Goal: Task Accomplishment & Management: Complete application form

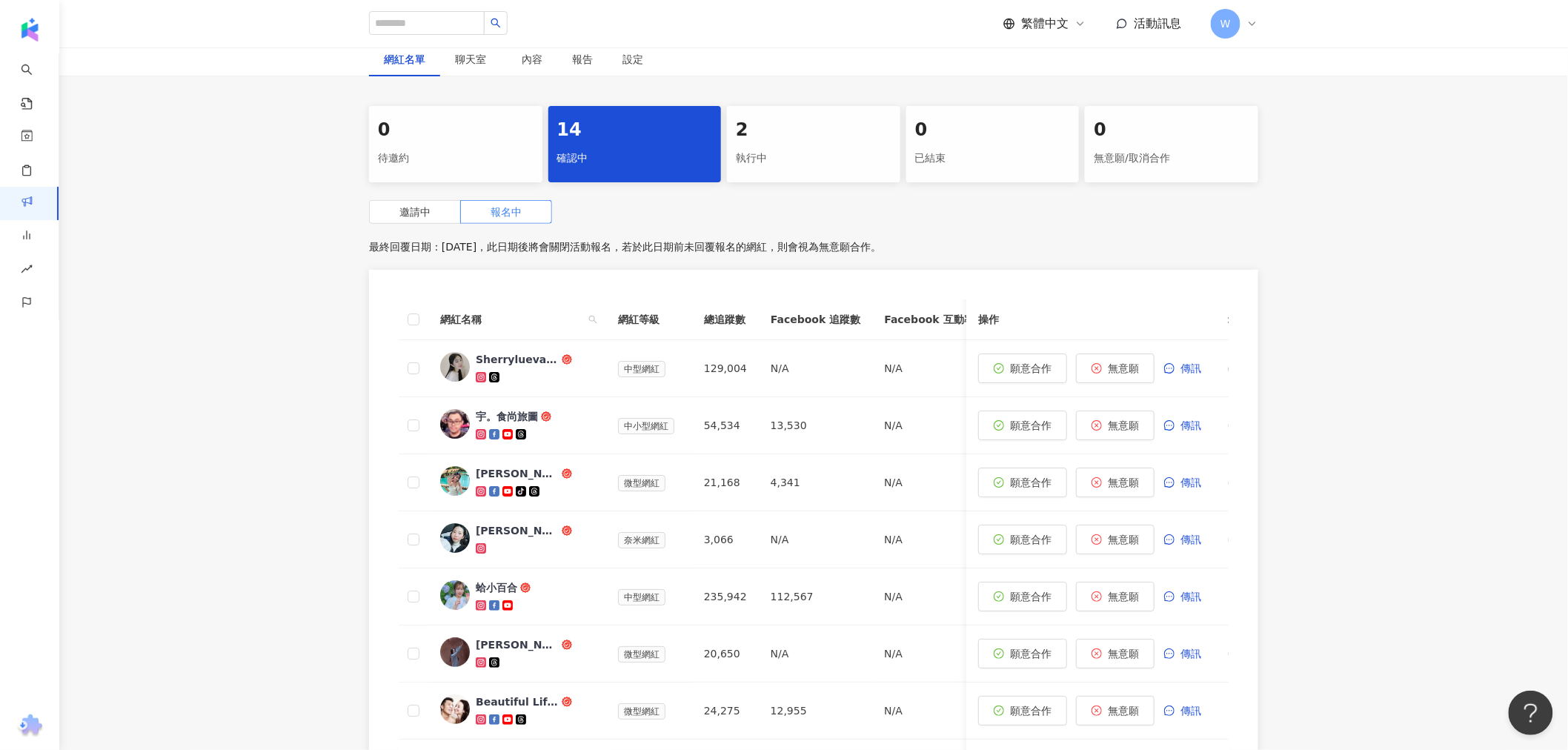
click at [757, 146] on div "執行中" at bounding box center [813, 159] width 155 height 25
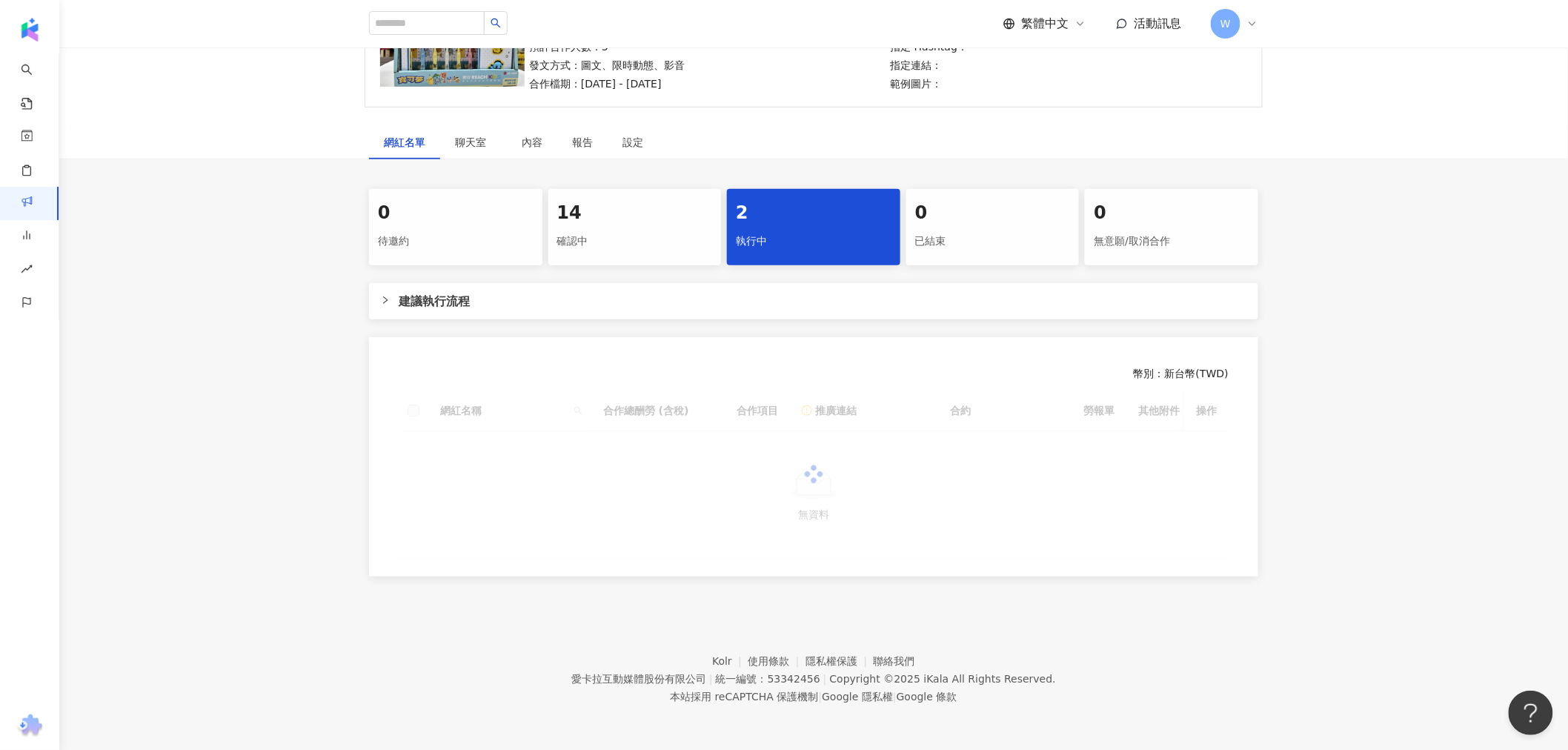
scroll to position [219, 0]
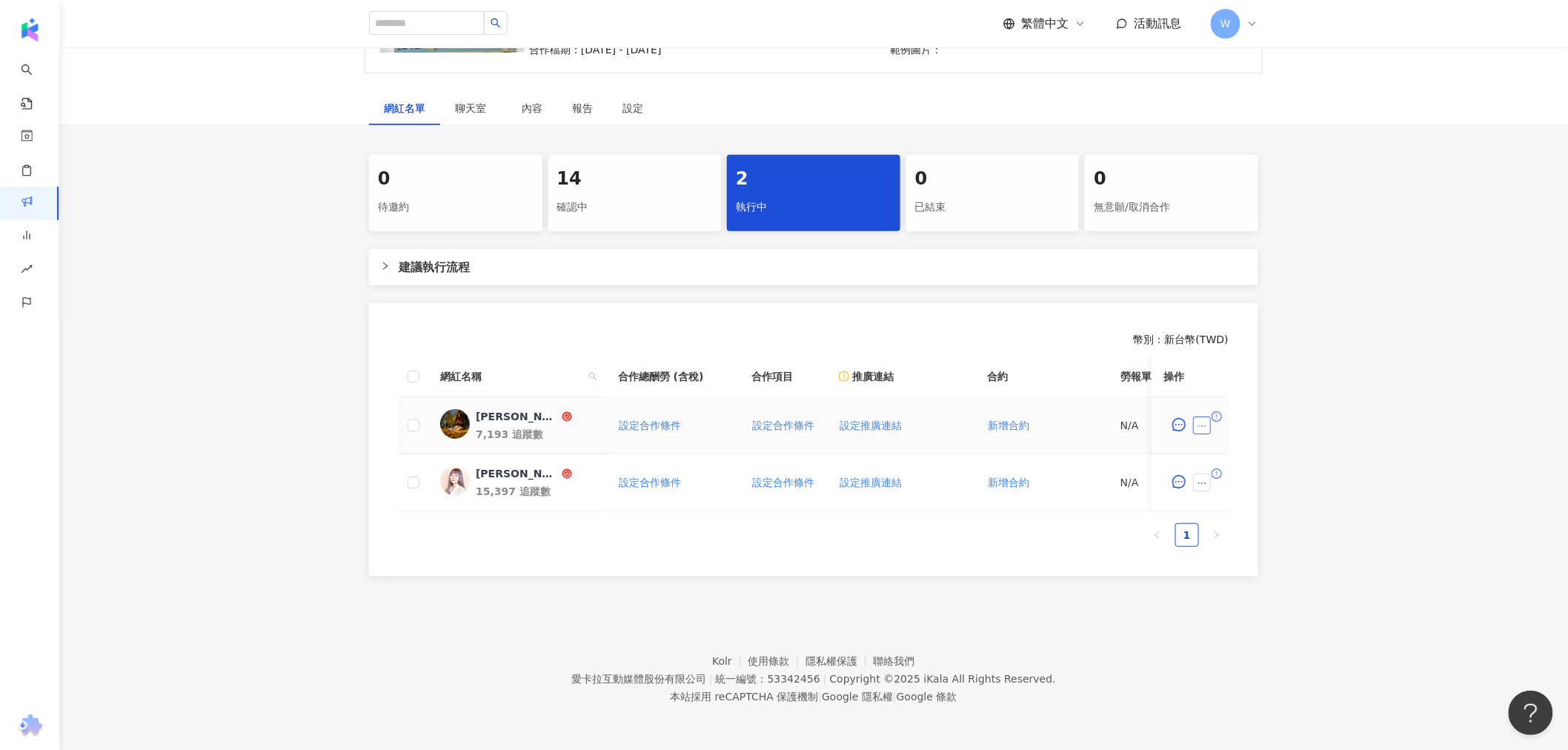
click at [1197, 421] on icon "ellipsis" at bounding box center [1202, 426] width 10 height 10
click at [989, 303] on div "幣別 ： 新台幣 ( TWD ) 網紅名稱 合作總酬勞 (含稅) 合作項目 推廣連結 合約 勞報單 其他附件 上線連結 領款人身份 備註 付款狀態 操作 [P…" at bounding box center [813, 440] width 889 height 274
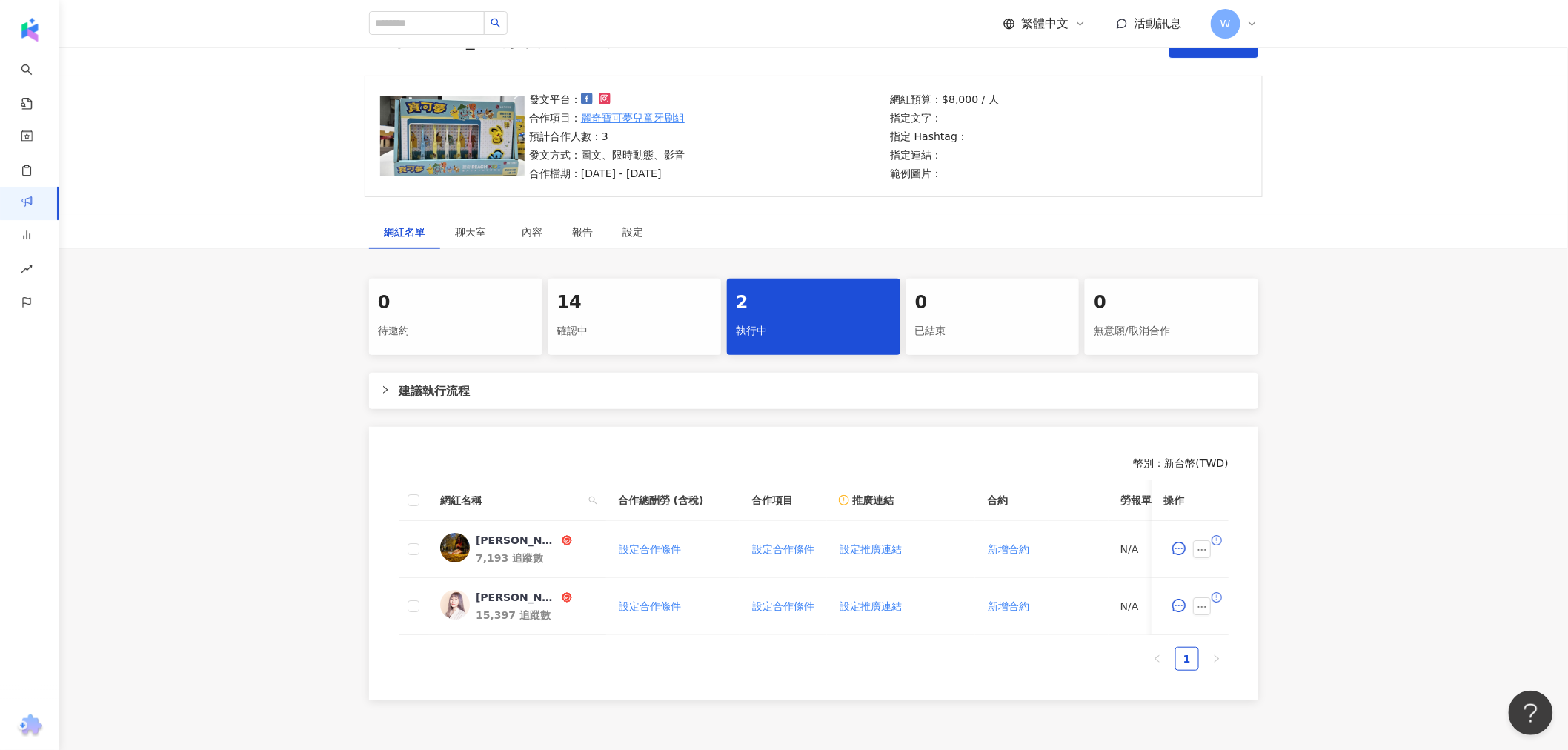
scroll to position [0, 0]
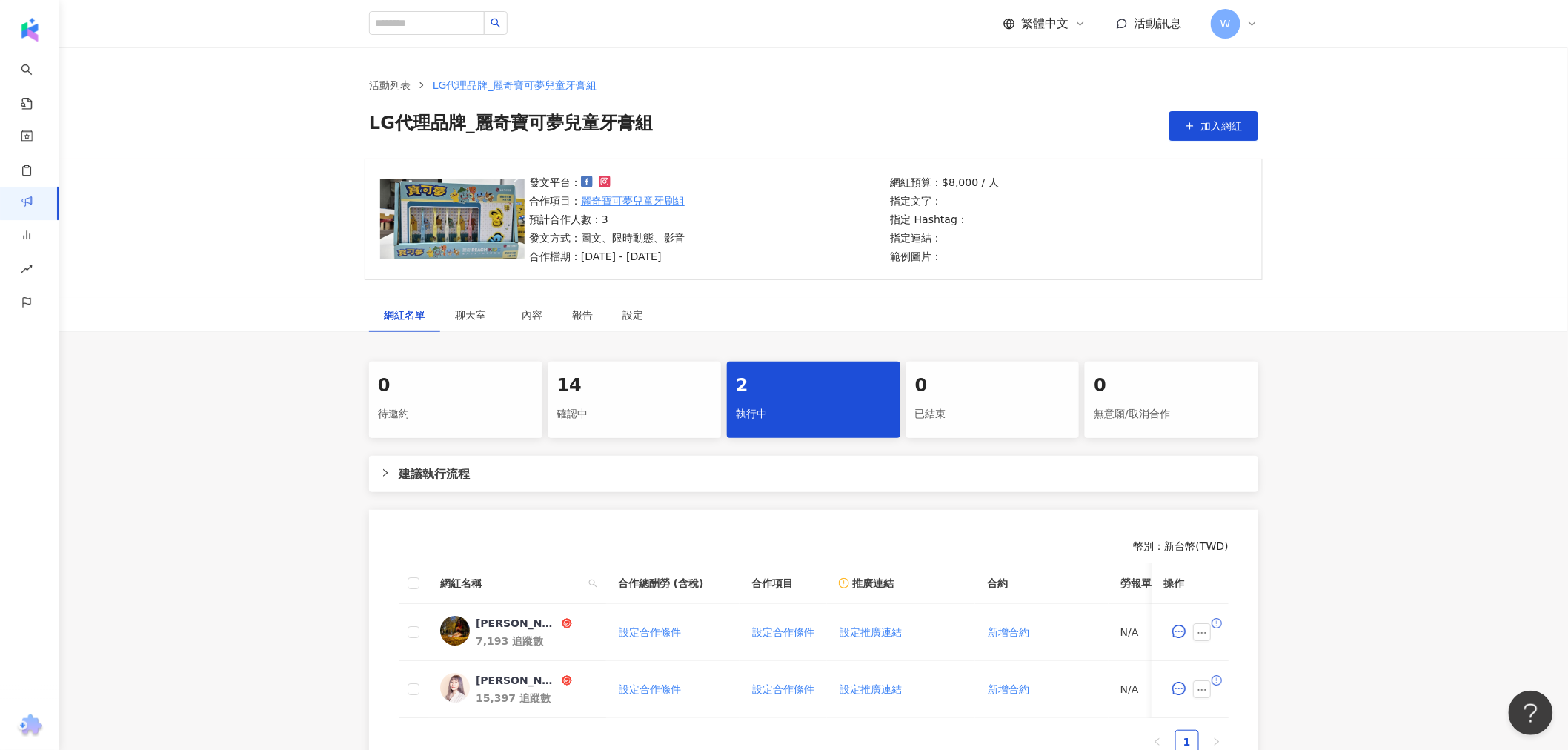
drag, startPoint x: 588, startPoint y: 204, endPoint x: 628, endPoint y: 205, distance: 40.0
click at [581, 204] on div "發文平台： 合作項目： [PERSON_NAME]可夢兒童牙刷組 預計合作人數：3 發文方式：圖文、限時動態、影音 合作檔期：[DATE] - [DATE]" at bounding box center [705, 219] width 361 height 90
click at [764, 203] on div "發文平台： 合作項目： [PERSON_NAME]可夢兒童牙刷組 預計合作人數：3 發文方式：圖文、限時動態、影音 合作檔期：[DATE] - [DATE]" at bounding box center [705, 219] width 361 height 90
drag, startPoint x: 889, startPoint y: 189, endPoint x: 1047, endPoint y: 187, distance: 158.0
click at [1023, 188] on div "網紅預算：$8,000 / 人 指定文字： 指定 Hashtag： 指定連結： 範例圖片：" at bounding box center [1066, 219] width 361 height 90
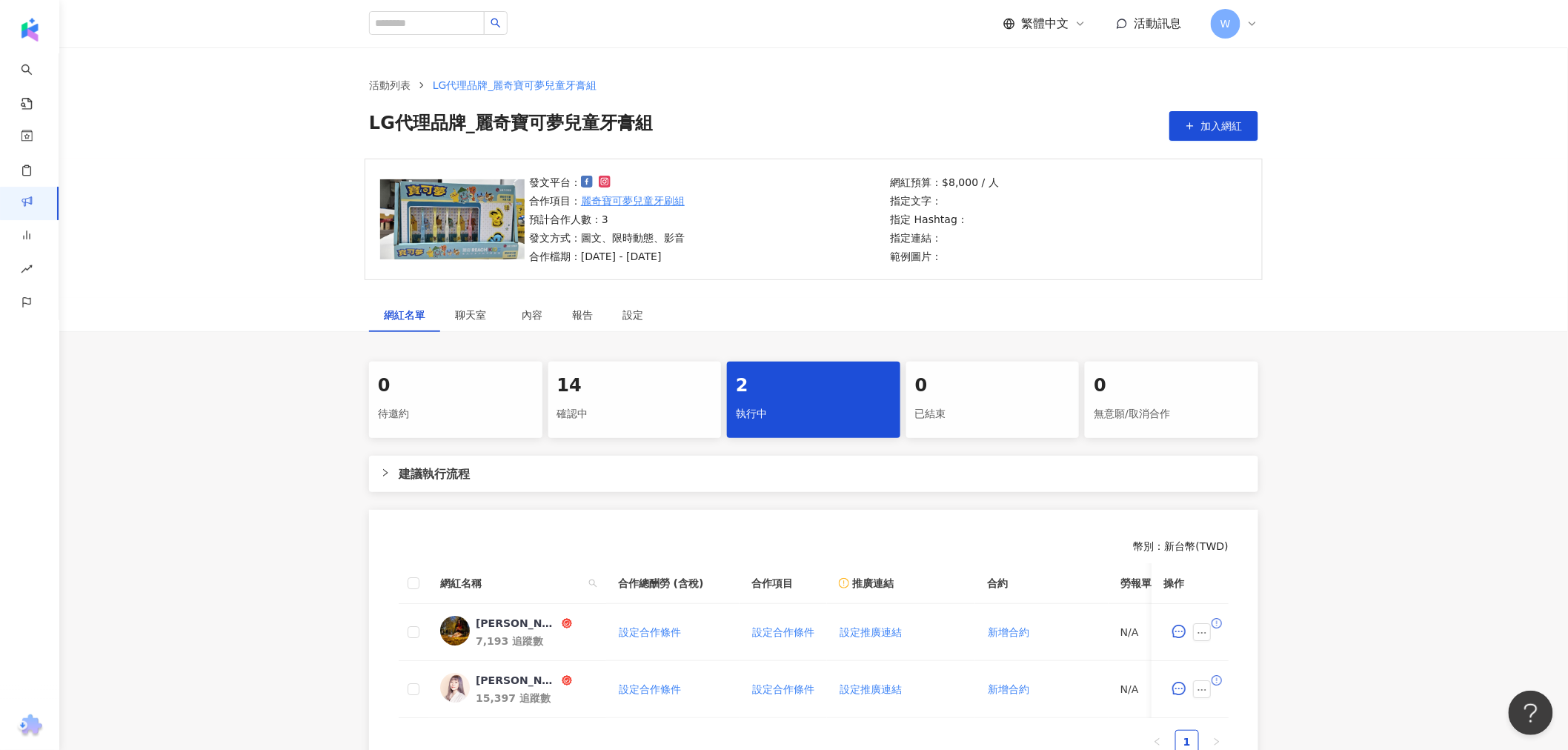
click at [1047, 187] on div "網紅預算：$8,000 / 人 指定文字： 指定 Hashtag： 指定連結： 範例圖片：" at bounding box center [1066, 219] width 361 height 90
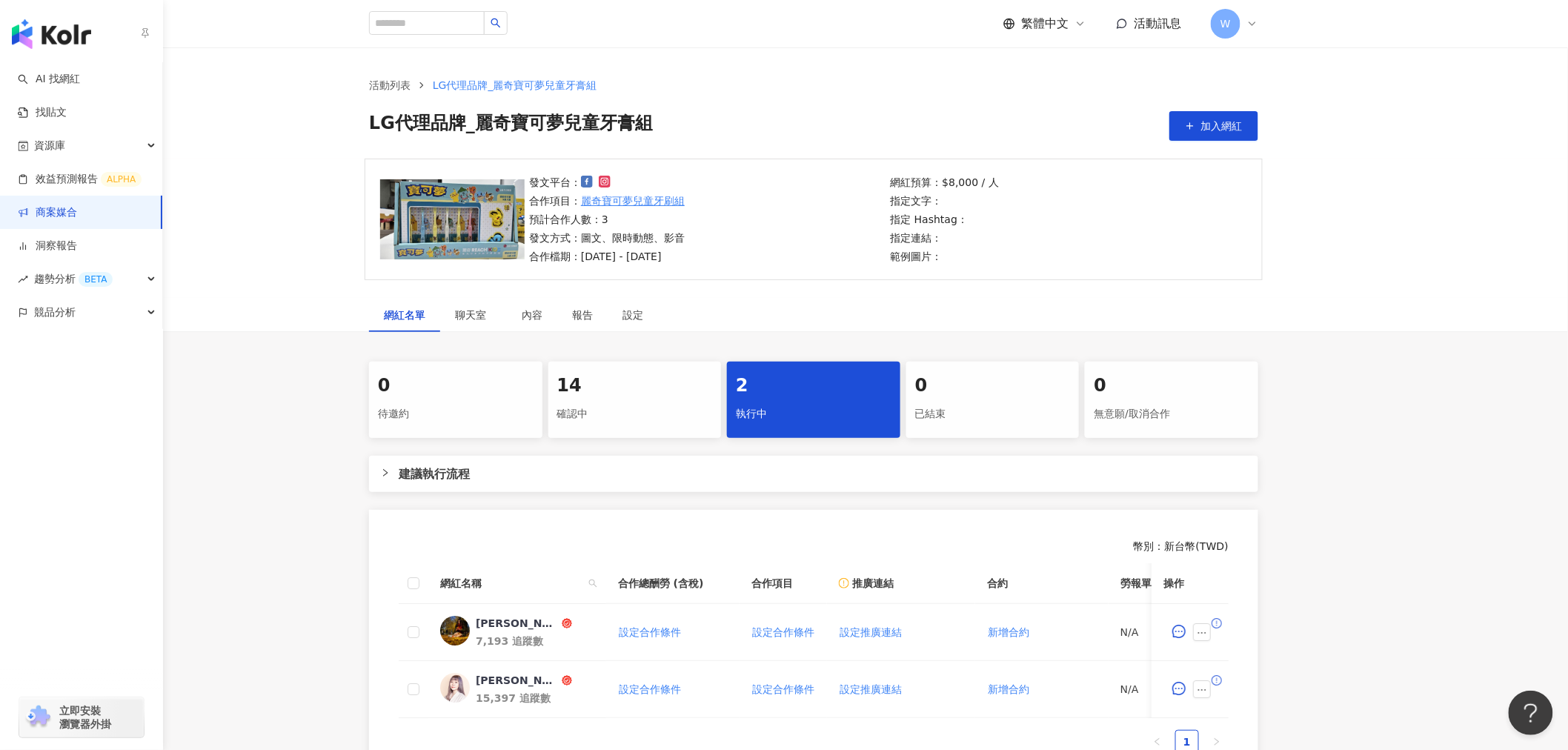
click at [77, 205] on link "商案媒合" at bounding box center [47, 213] width 59 height 15
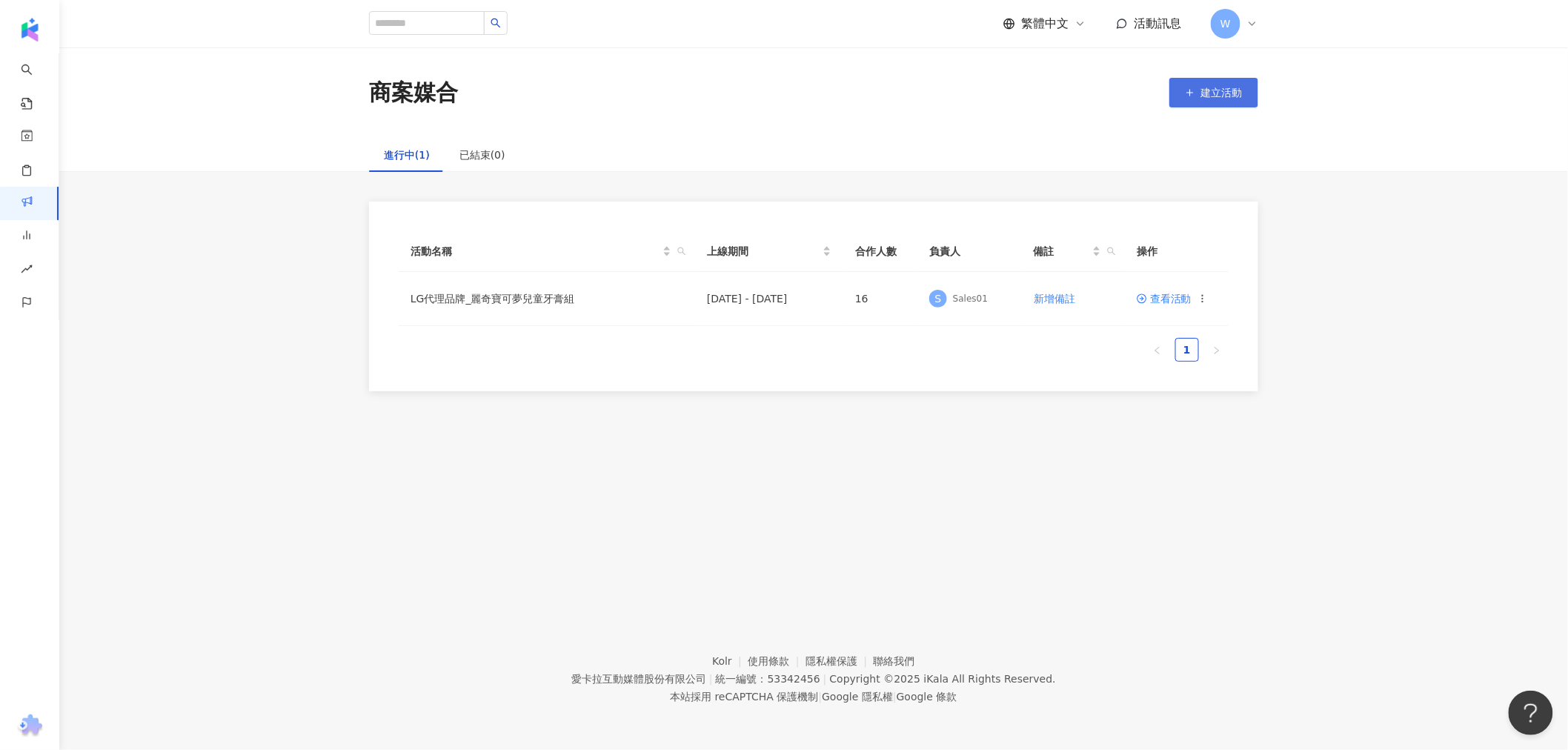
click at [1224, 101] on button "建立活動" at bounding box center [1213, 92] width 89 height 30
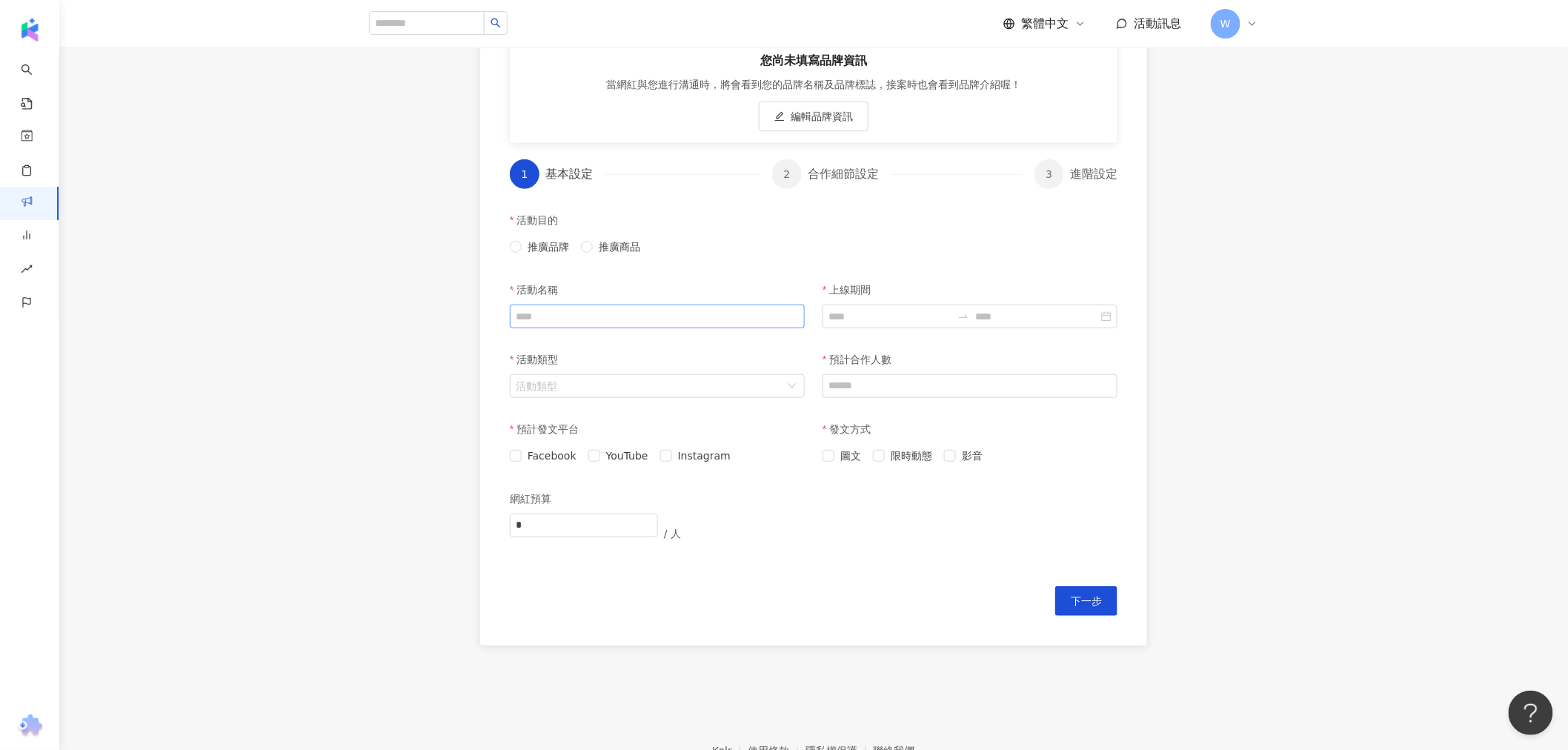
scroll to position [247, 0]
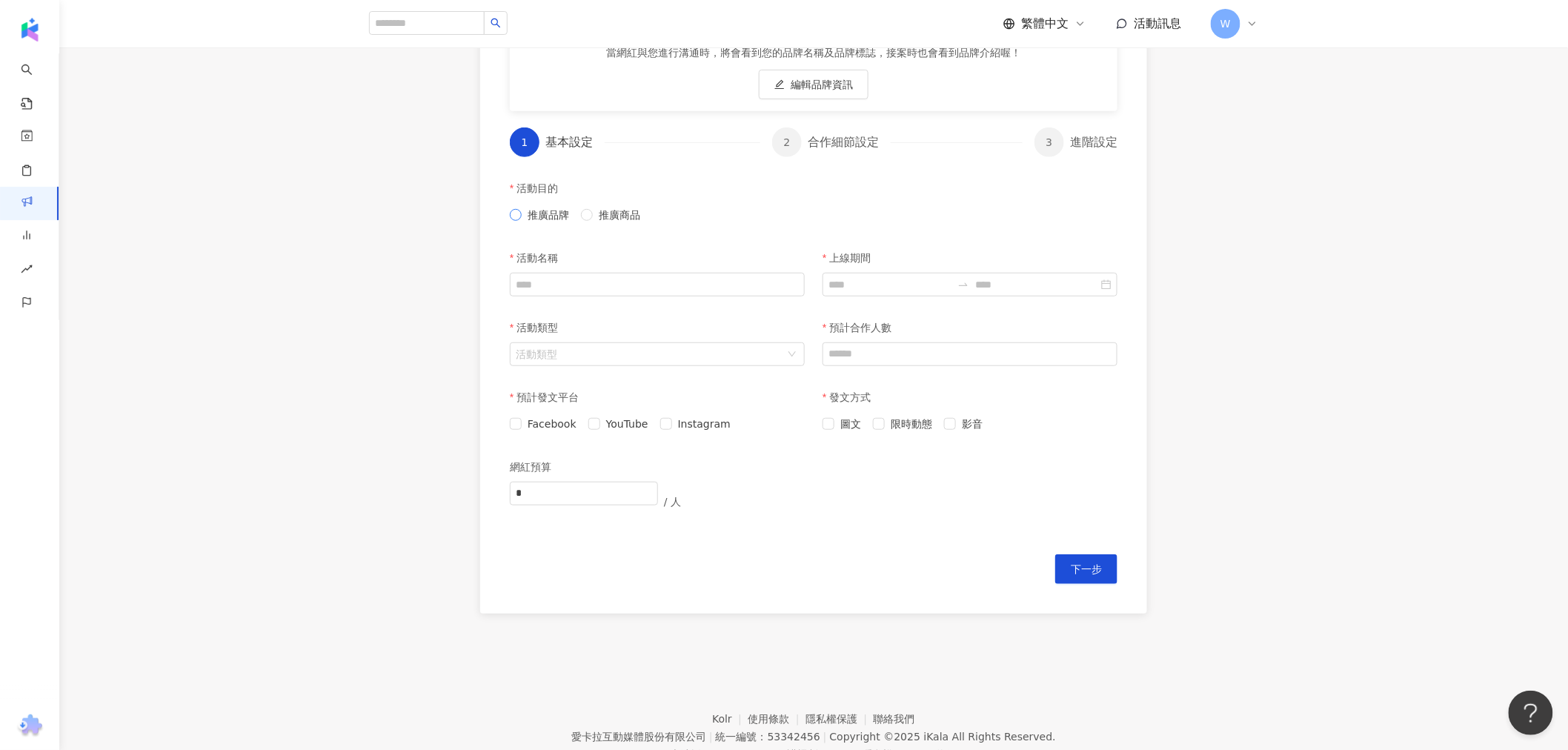
click at [524, 215] on span "推廣品牌" at bounding box center [548, 215] width 53 height 16
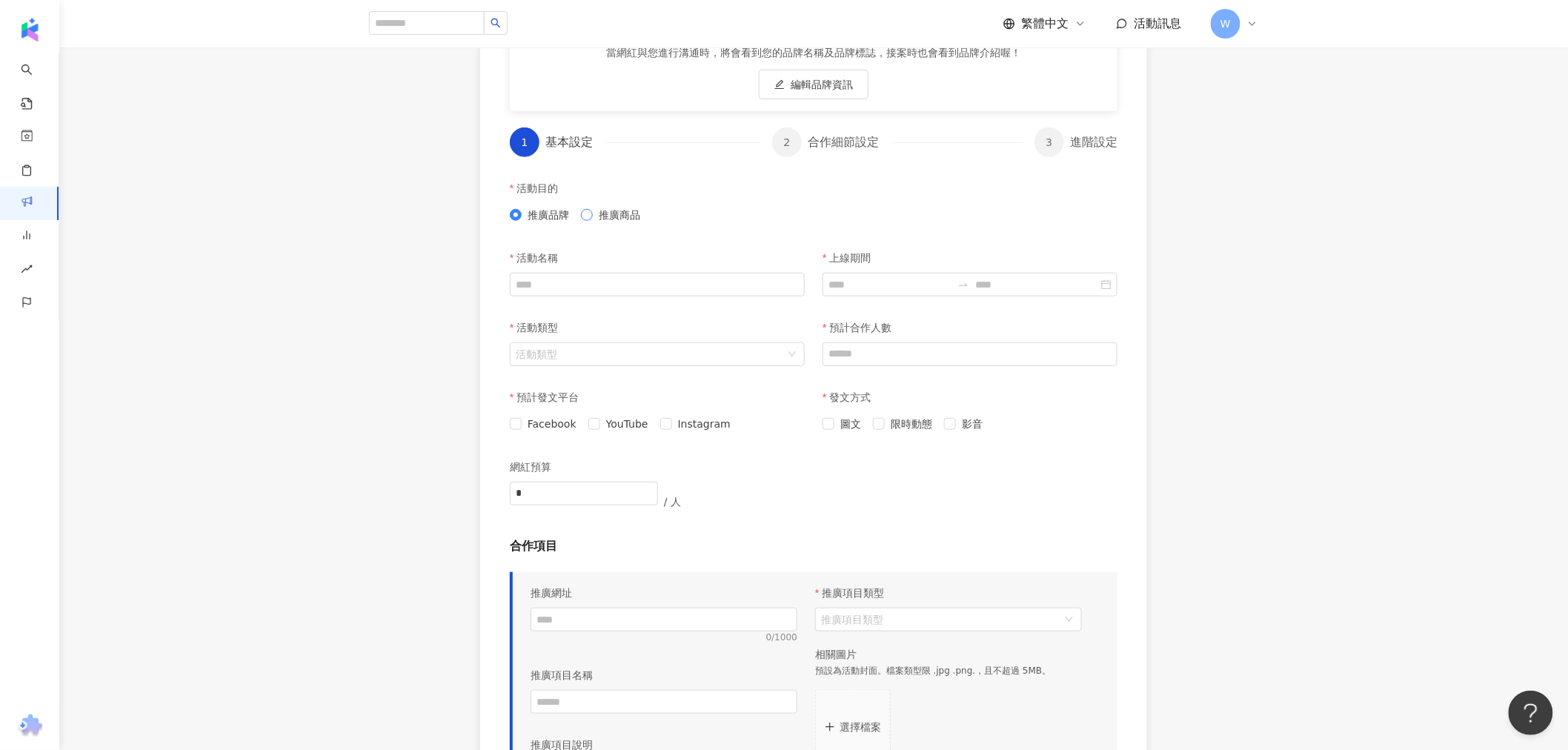
click at [608, 215] on span "推廣商品" at bounding box center [619, 215] width 53 height 16
click at [645, 287] on input "活動名稱" at bounding box center [657, 285] width 295 height 24
drag, startPoint x: 713, startPoint y: 275, endPoint x: 674, endPoint y: 296, distance: 44.3
click at [713, 275] on input "活動名稱" at bounding box center [657, 285] width 295 height 24
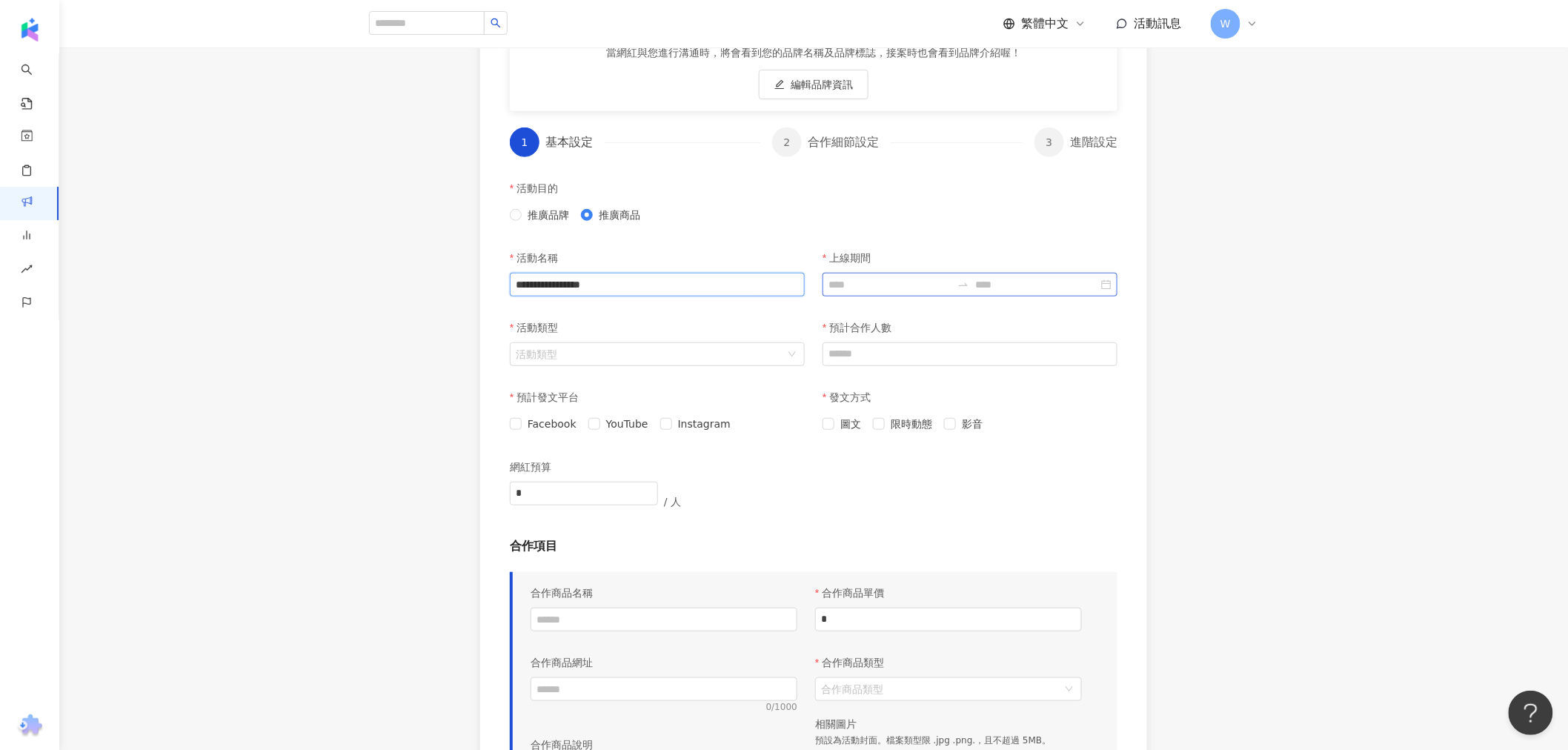
drag, startPoint x: 573, startPoint y: 285, endPoint x: 945, endPoint y: 287, distance: 372.0
click at [940, 290] on div "**********" at bounding box center [813, 278] width 626 height 69
type input "*******"
